Goal: Task Accomplishment & Management: Use online tool/utility

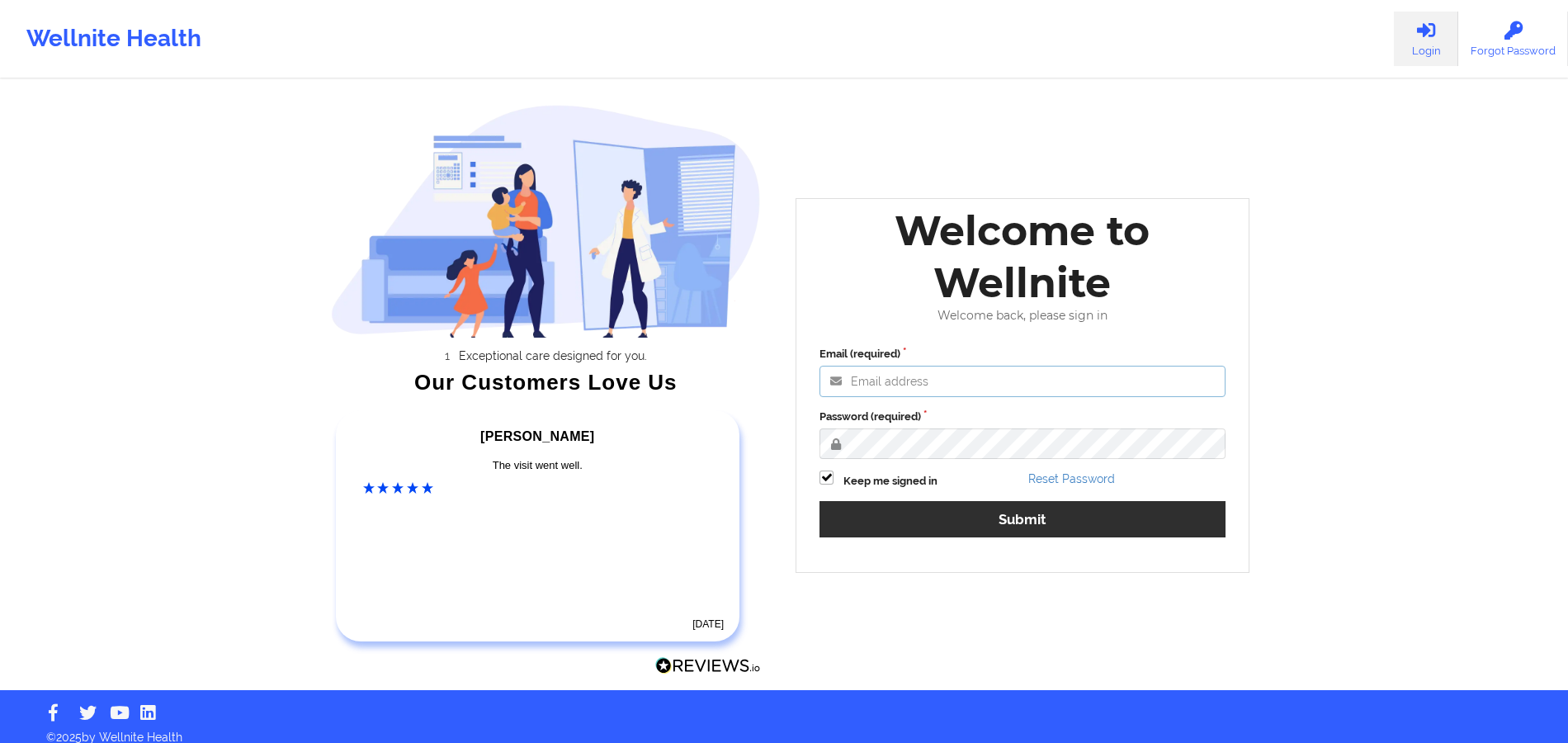
type input "[PERSON_NAME][EMAIL_ADDRESS][DOMAIN_NAME]"
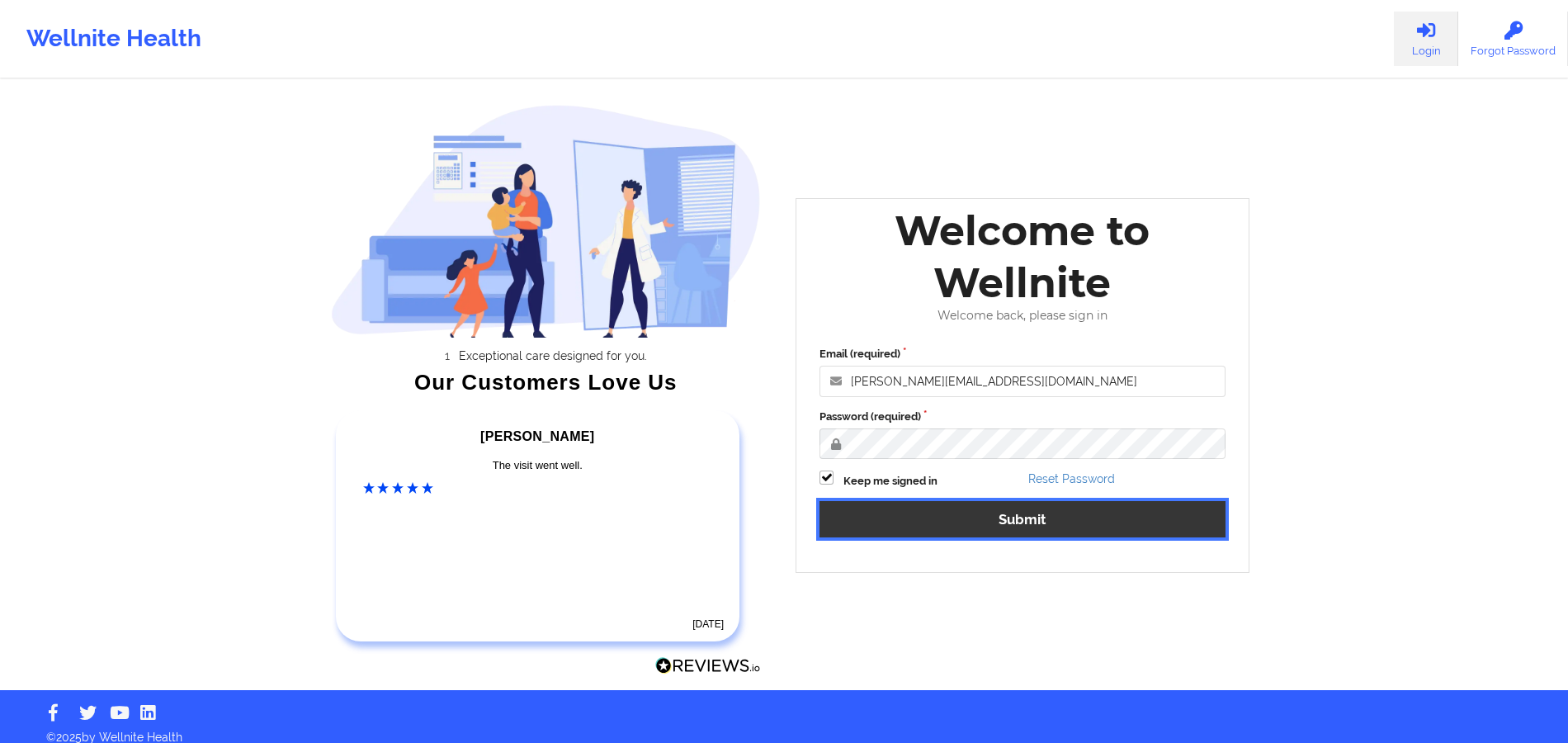
click at [965, 528] on button "Submit" at bounding box center [1023, 519] width 406 height 36
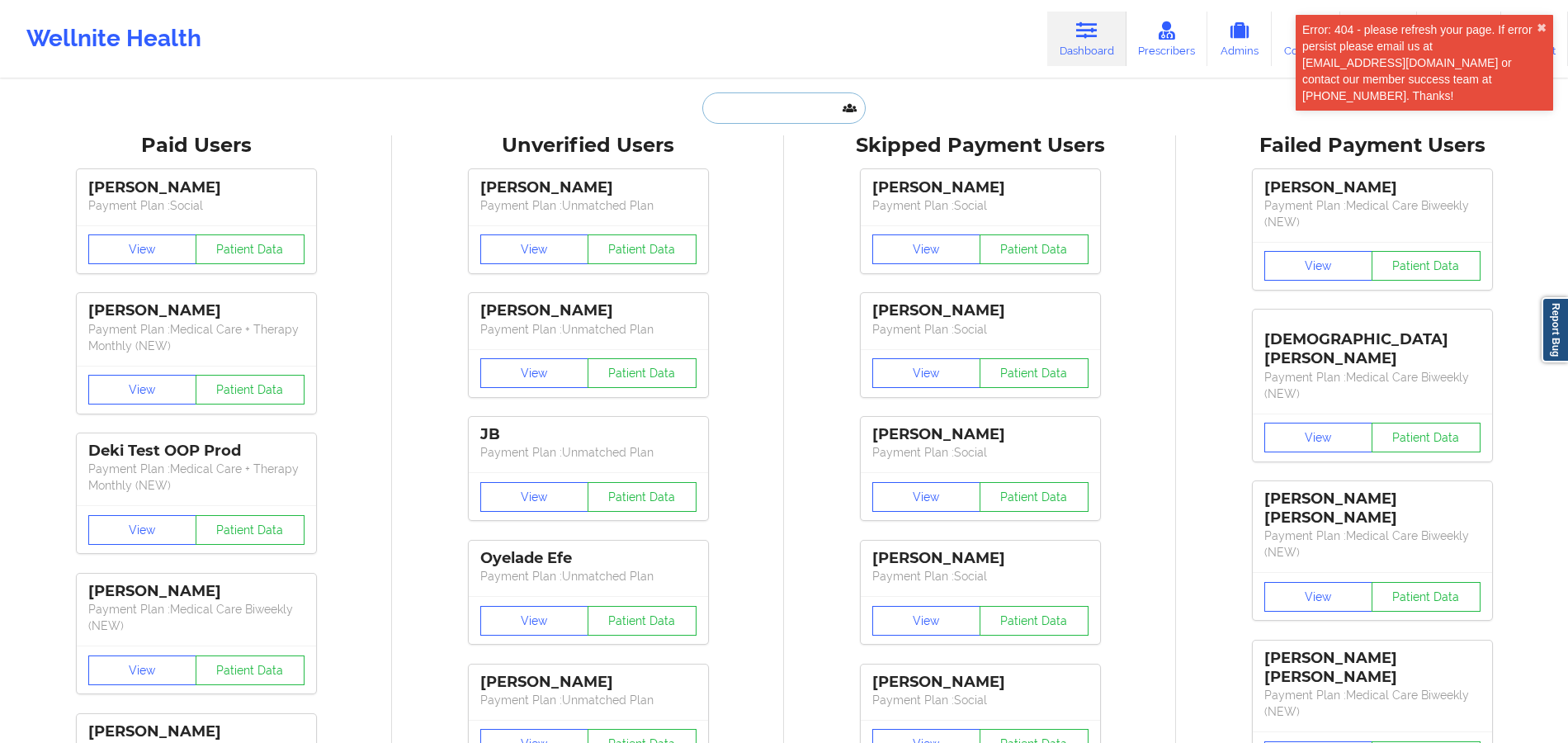
click at [761, 106] on input "text" at bounding box center [784, 109] width 164 height 31
paste input "[EMAIL_ADDRESS][DOMAIN_NAME]"
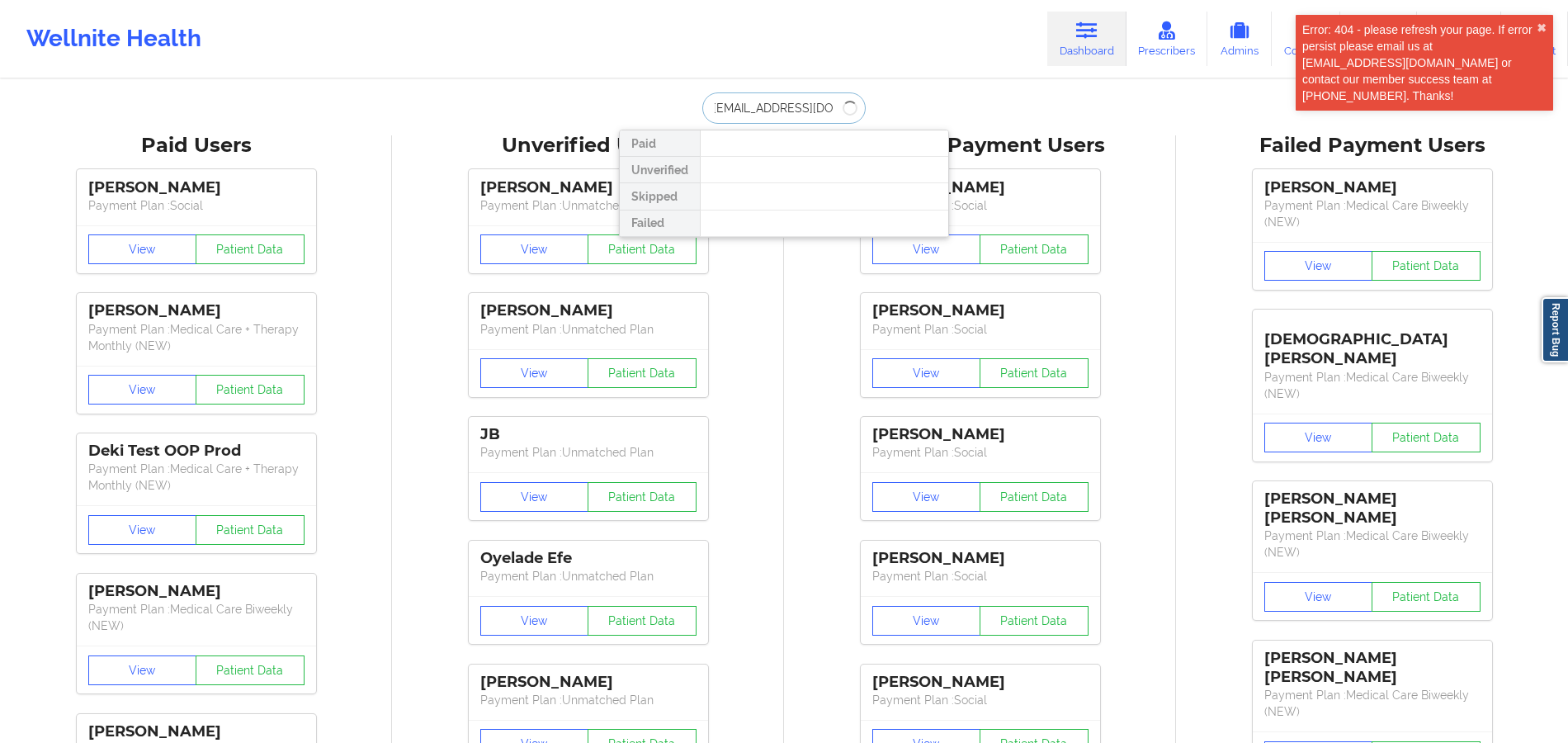
type input "[EMAIL_ADDRESS][DOMAIN_NAME]"
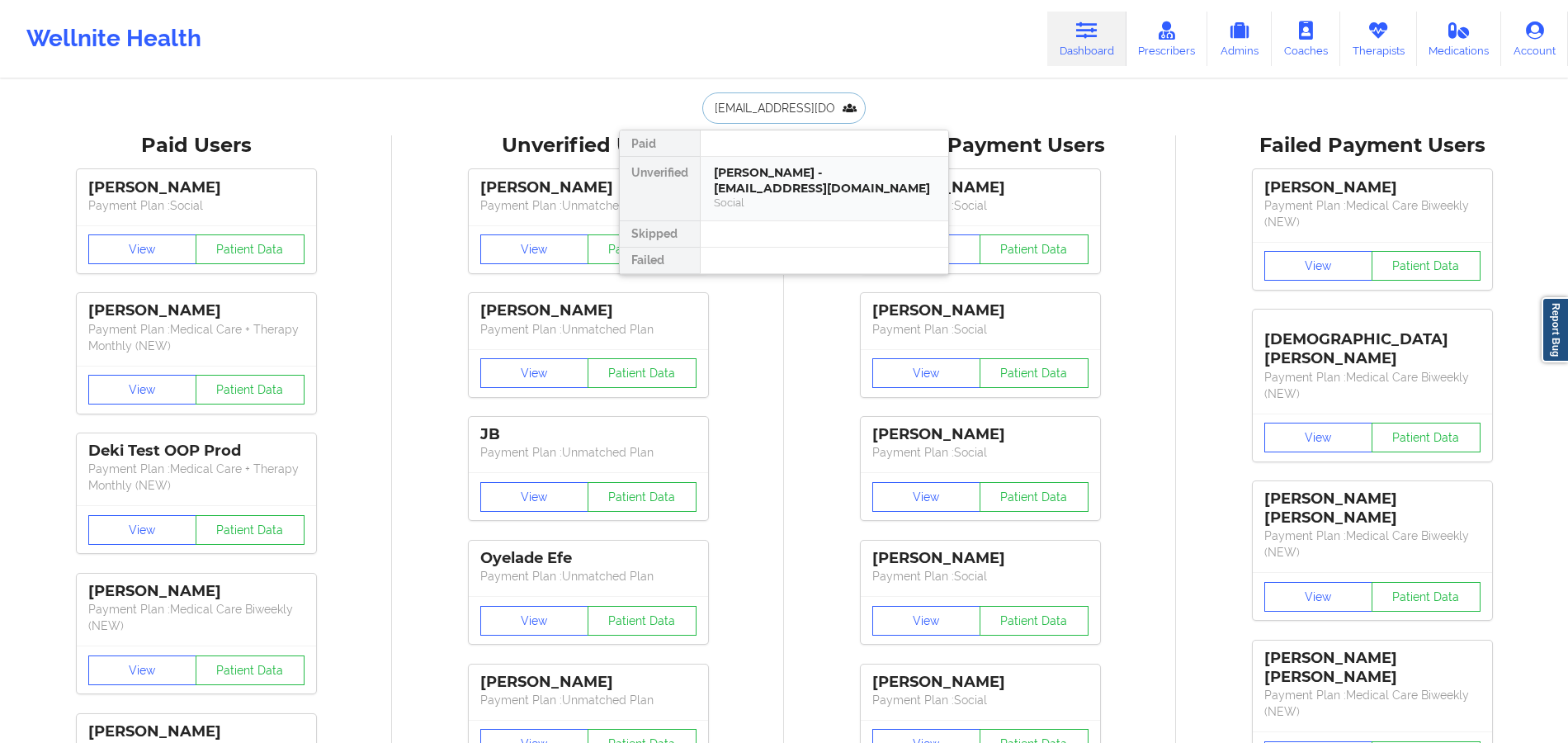
click at [774, 193] on div "[PERSON_NAME] - [EMAIL_ADDRESS][DOMAIN_NAME]" at bounding box center [824, 180] width 222 height 30
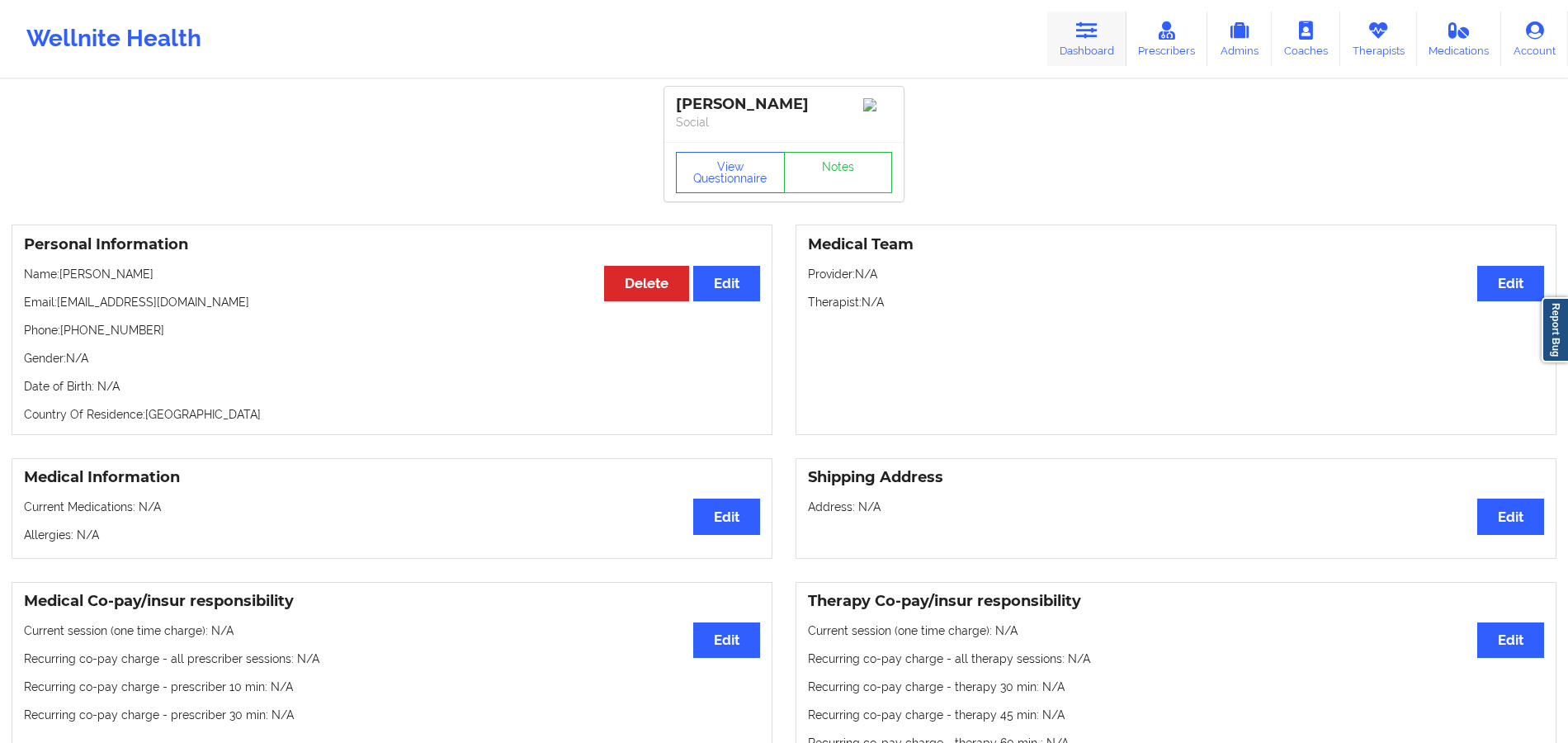
click at [1105, 29] on link "Dashboard" at bounding box center [1086, 39] width 79 height 54
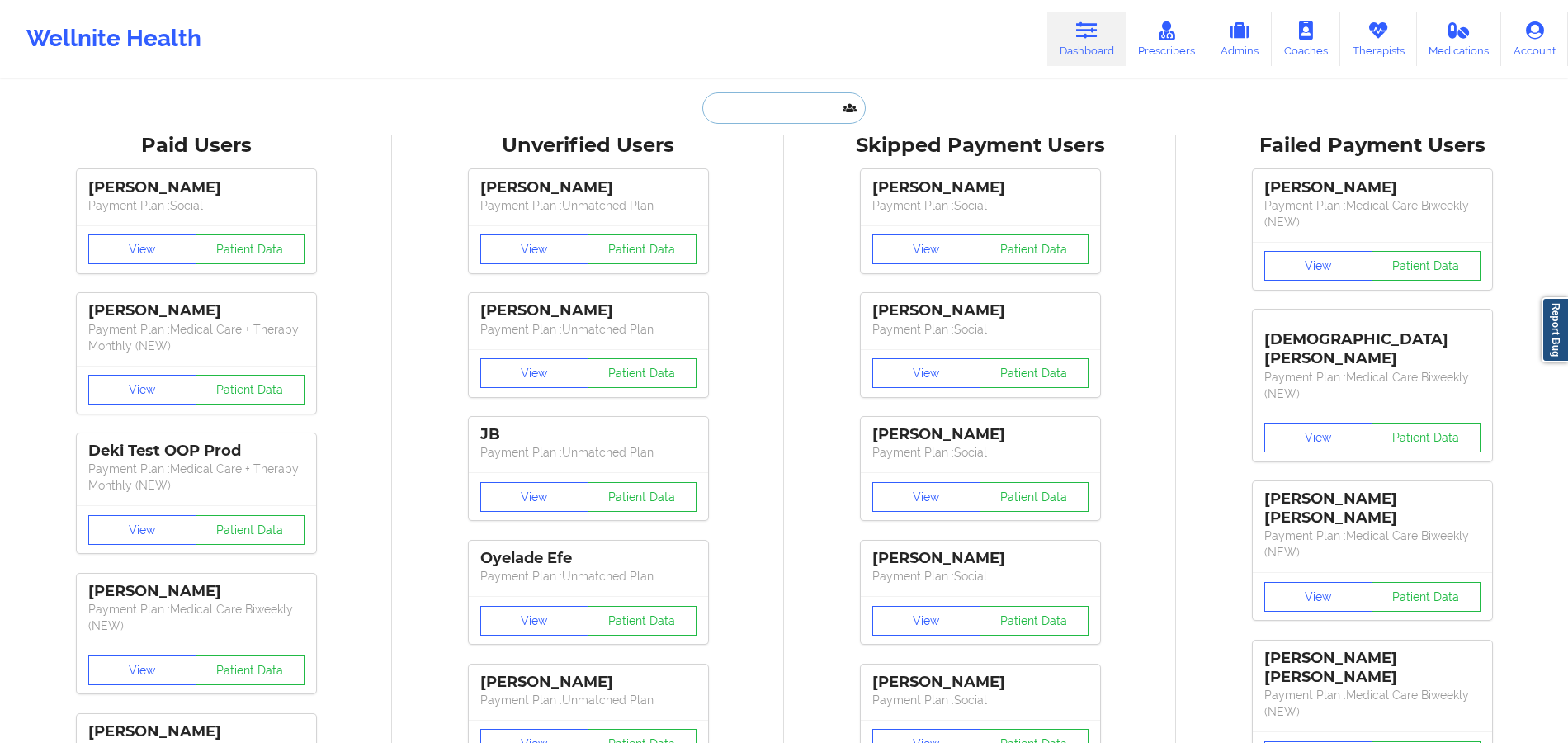
click at [801, 99] on input "text" at bounding box center [784, 109] width 164 height 31
paste input "[PERSON_NAME]"
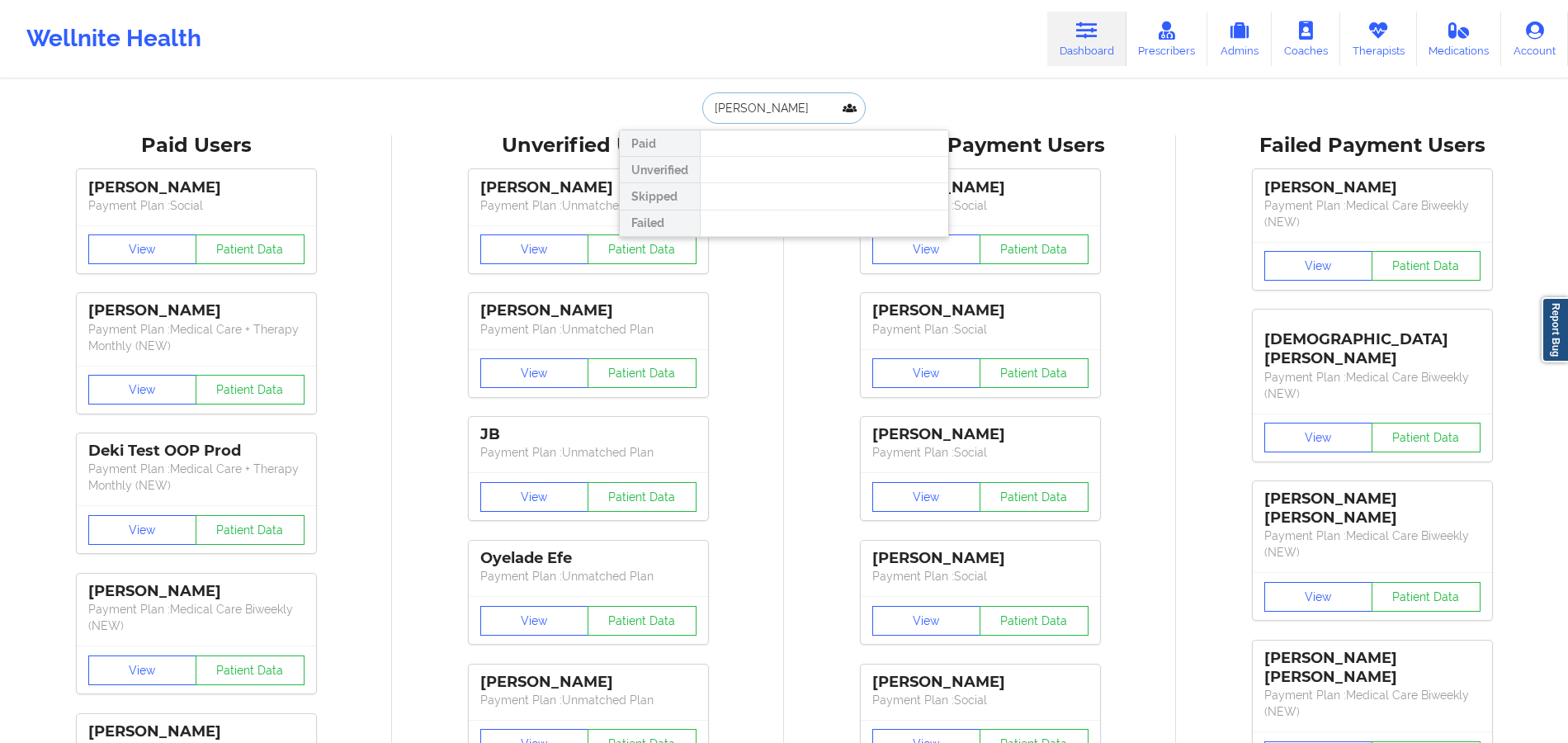
click at [711, 112] on input "[PERSON_NAME]" at bounding box center [784, 109] width 164 height 31
click at [799, 112] on input "[PERSON_NAME]" at bounding box center [784, 109] width 164 height 31
paste input "[PHONE_NUMBER]"
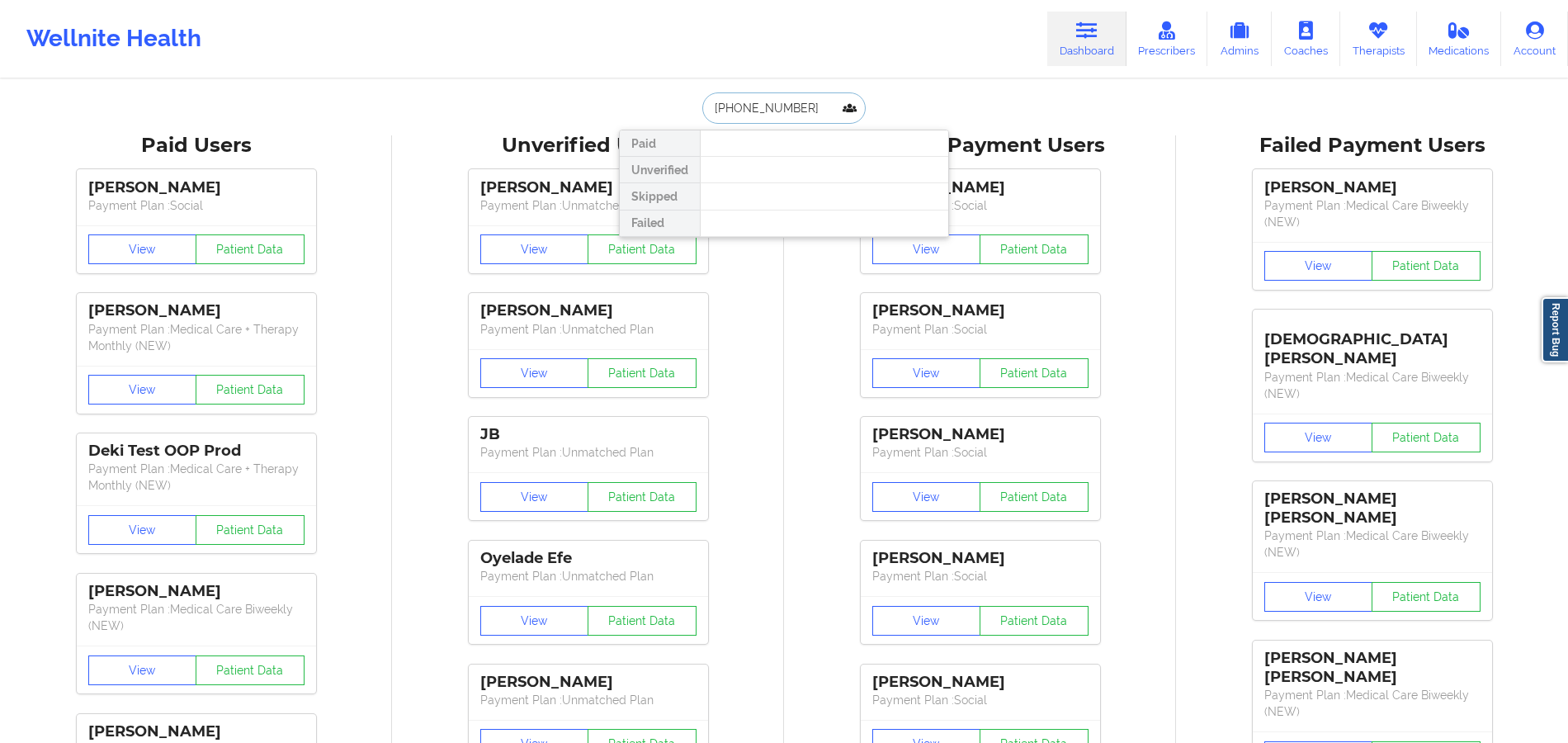
paste input "[PERSON_NAME]"
type input "[PERSON_NAME]"
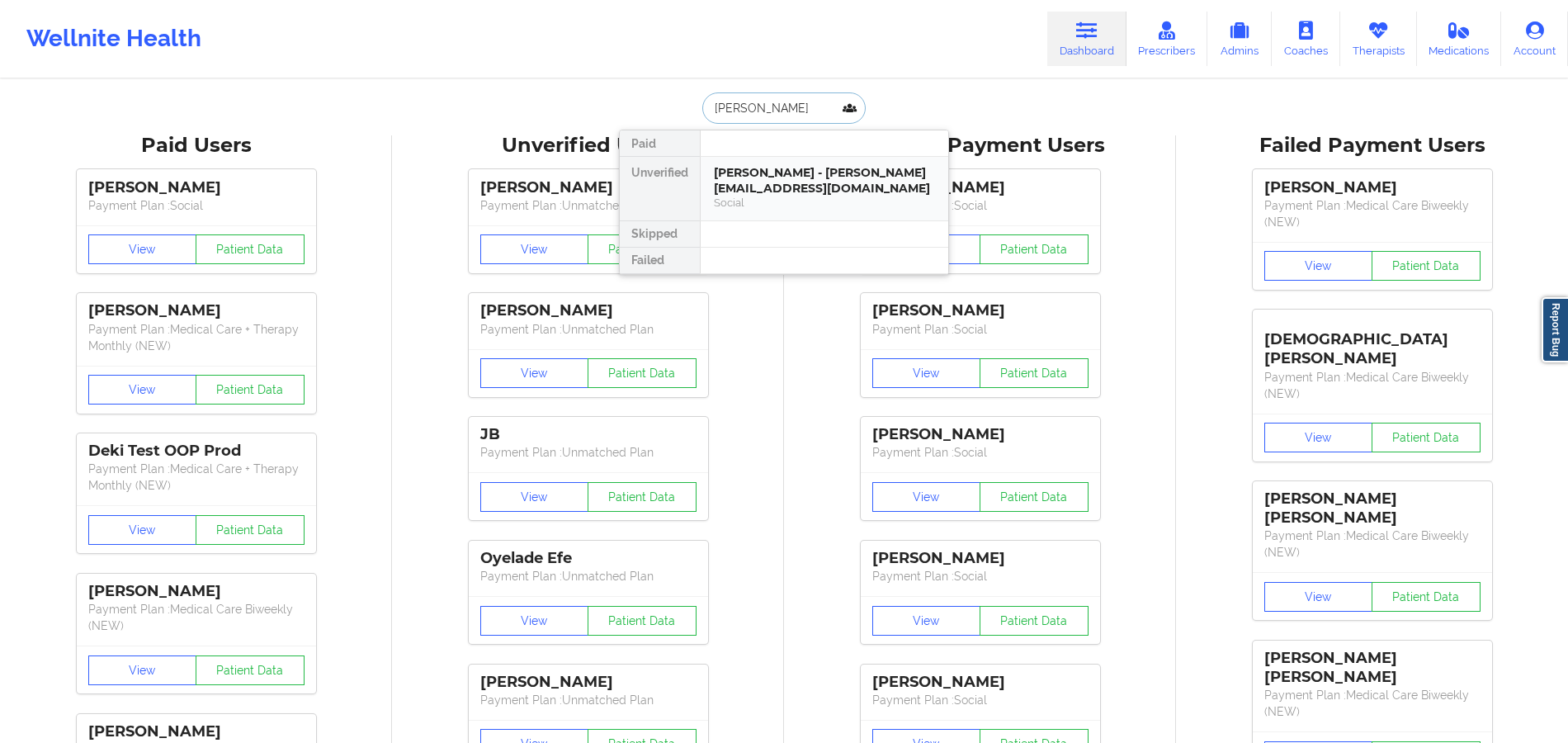
click at [775, 185] on div "[PERSON_NAME] - [PERSON_NAME][EMAIL_ADDRESS][DOMAIN_NAME]" at bounding box center [824, 180] width 222 height 30
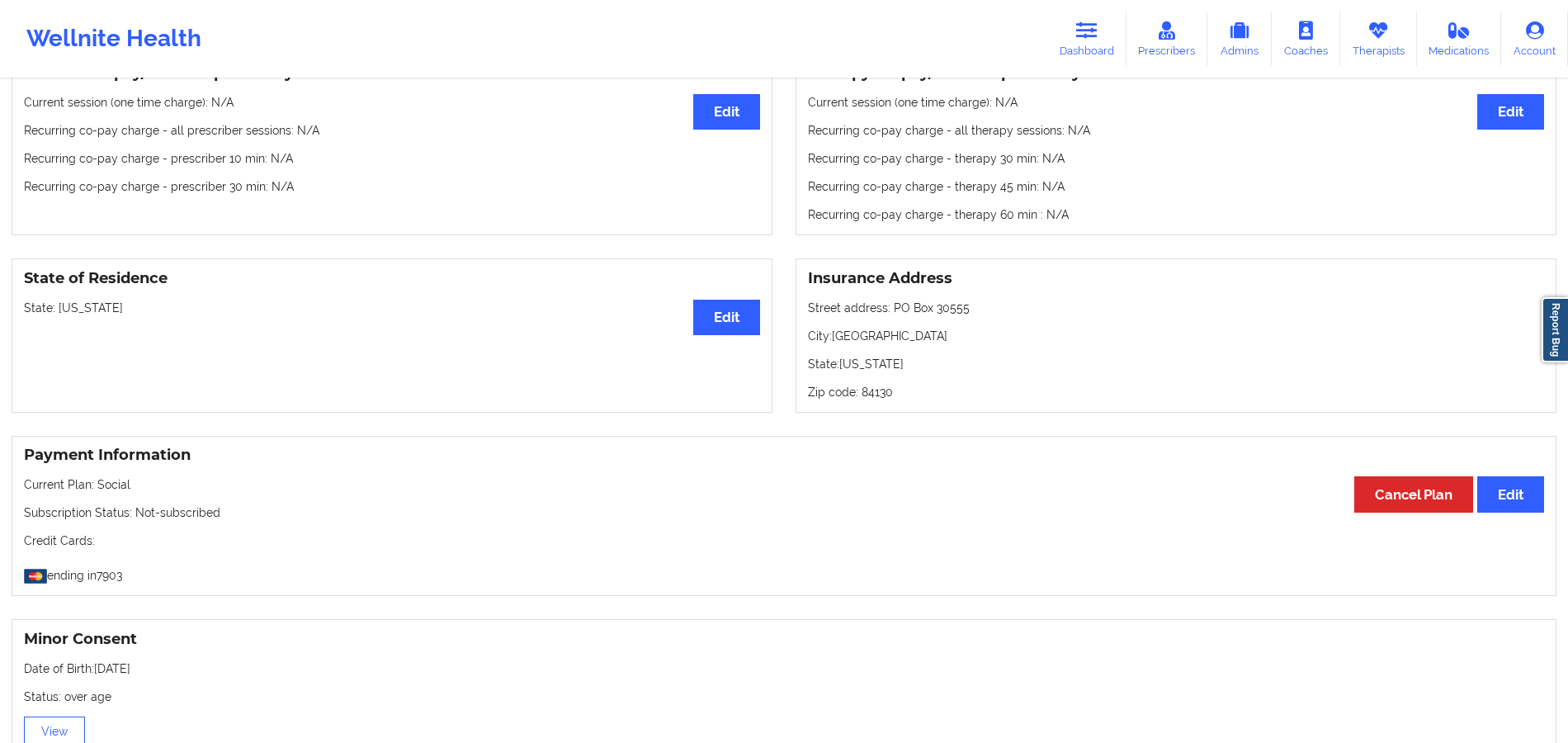
scroll to position [526, 0]
